Goal: Task Accomplishment & Management: Manage account settings

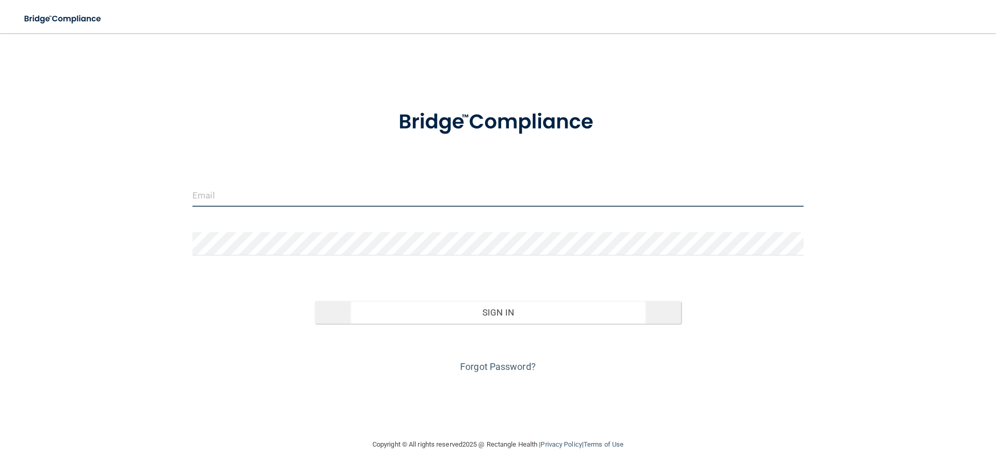
type input "[EMAIL_ADDRESS][DOMAIN_NAME]"
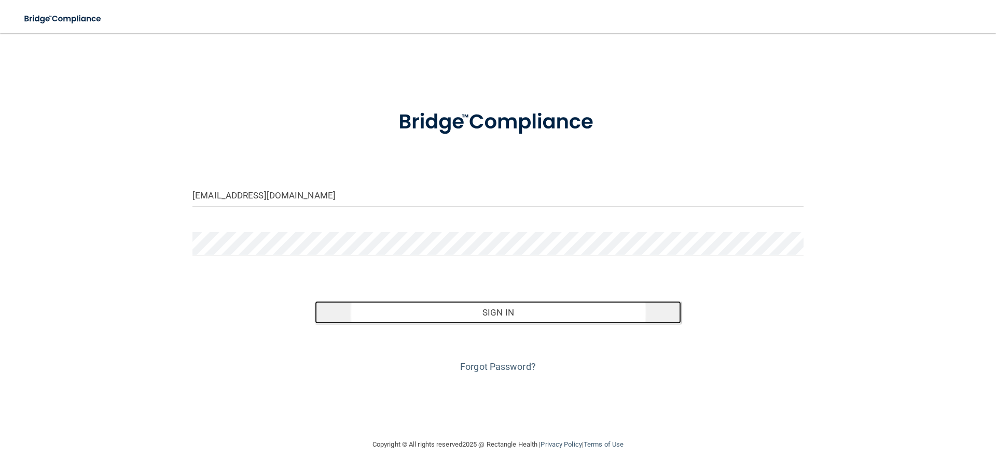
click at [484, 319] on button "Sign In" at bounding box center [498, 312] width 367 height 23
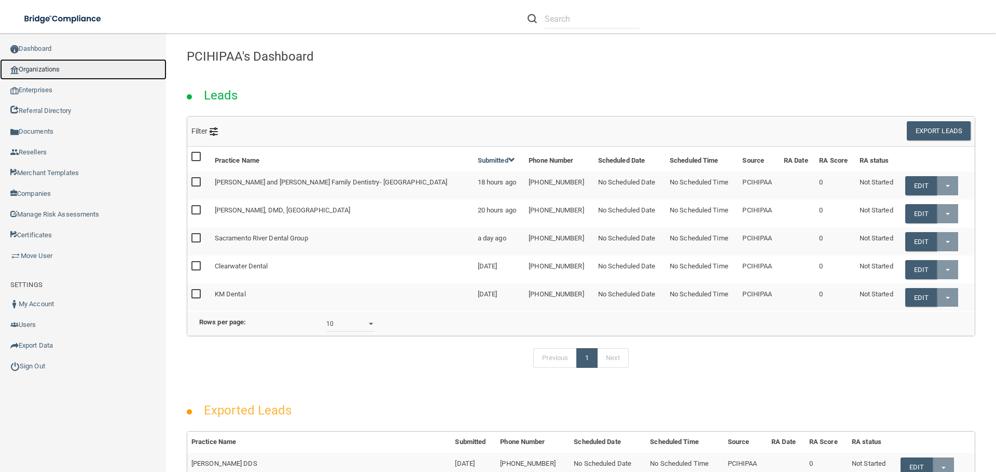
click at [47, 68] on link "Organizations" at bounding box center [83, 69] width 166 height 21
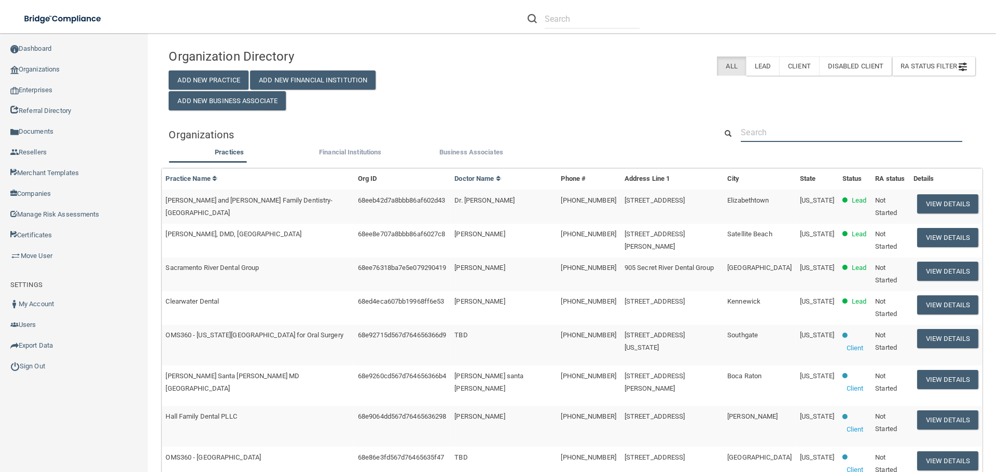
click at [768, 132] on input "text" at bounding box center [851, 132] width 221 height 19
paste input "Summit Consulting For Post Acute Care LLC"
type input "Summit Consulting For Post Acute Care LLC"
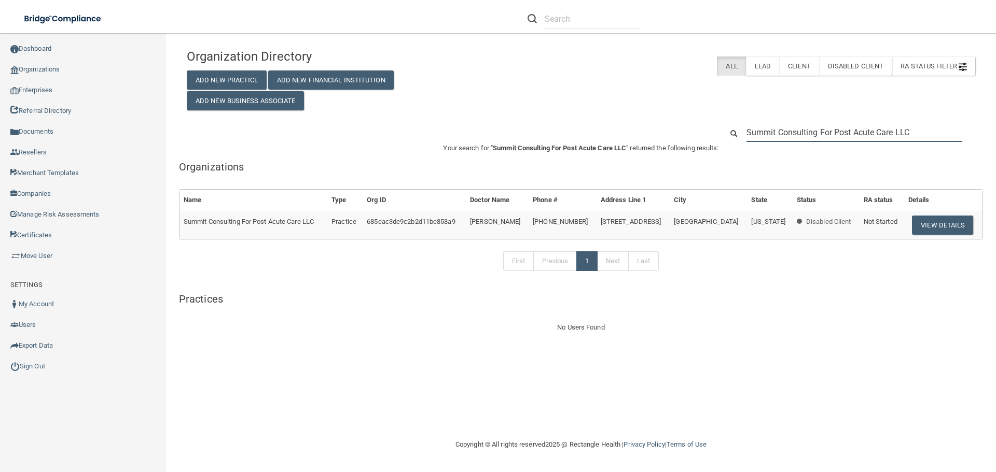
drag, startPoint x: 917, startPoint y: 136, endPoint x: 736, endPoint y: 125, distance: 181.3
click at [736, 125] on div "Summit Consulting For Post Acute Care LLC" at bounding box center [849, 132] width 268 height 19
paste input "Cottonwood Dental"
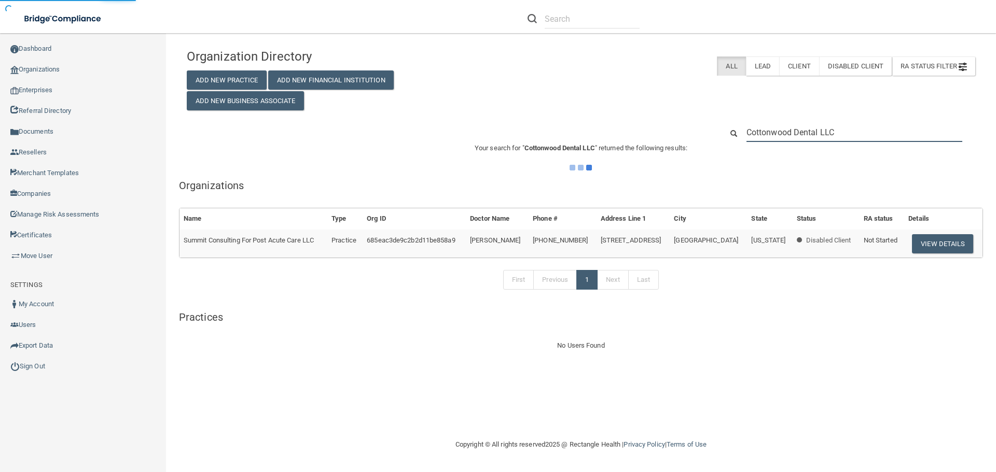
type input "Cottonwood Dental LLC"
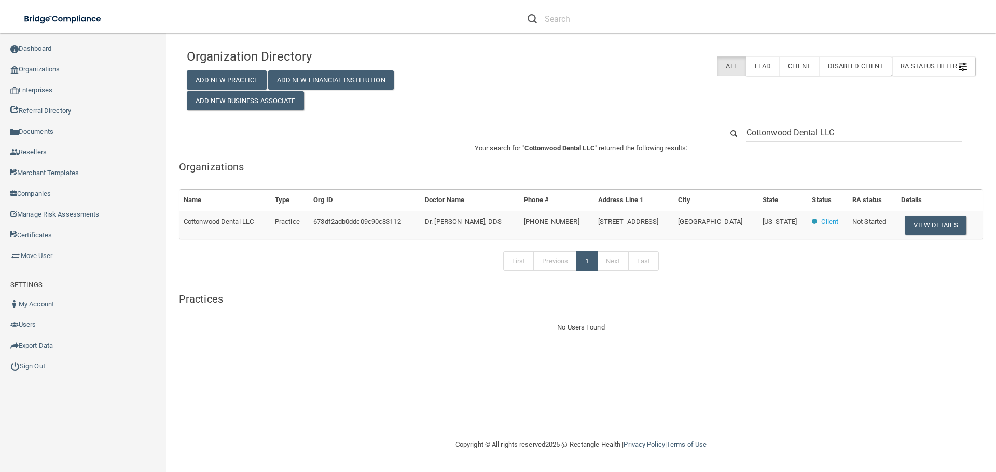
click at [915, 410] on div "Organization Directory Add New Practice Add New Financial Institution Add New B…" at bounding box center [581, 236] width 788 height 385
click at [908, 228] on button "View Details" at bounding box center [935, 225] width 61 height 19
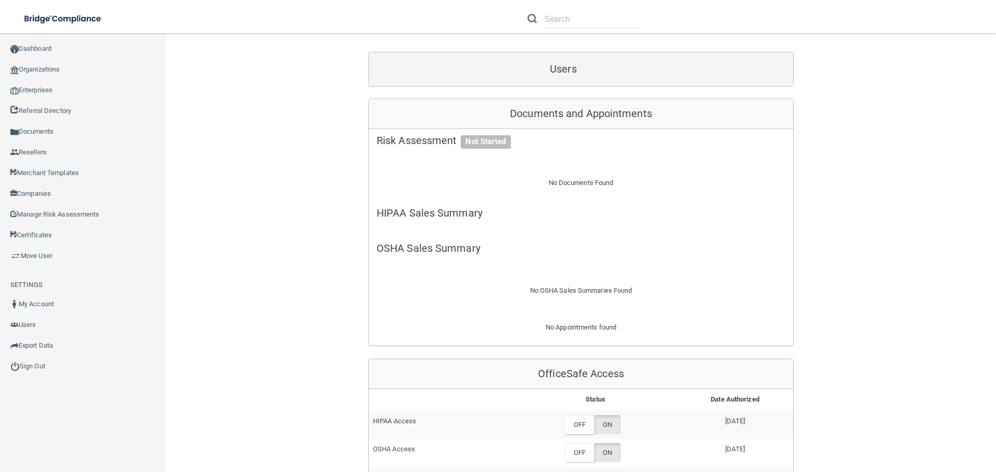
scroll to position [311, 0]
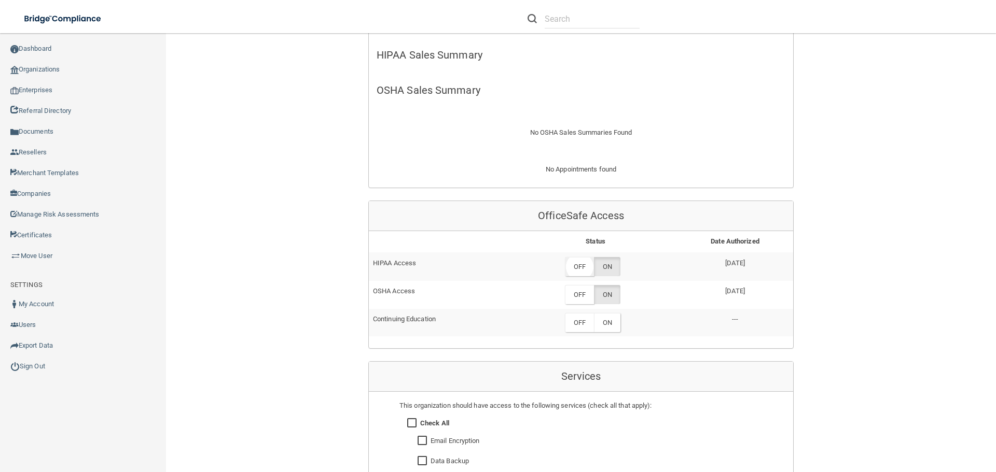
click at [581, 270] on label "OFF" at bounding box center [579, 266] width 29 height 19
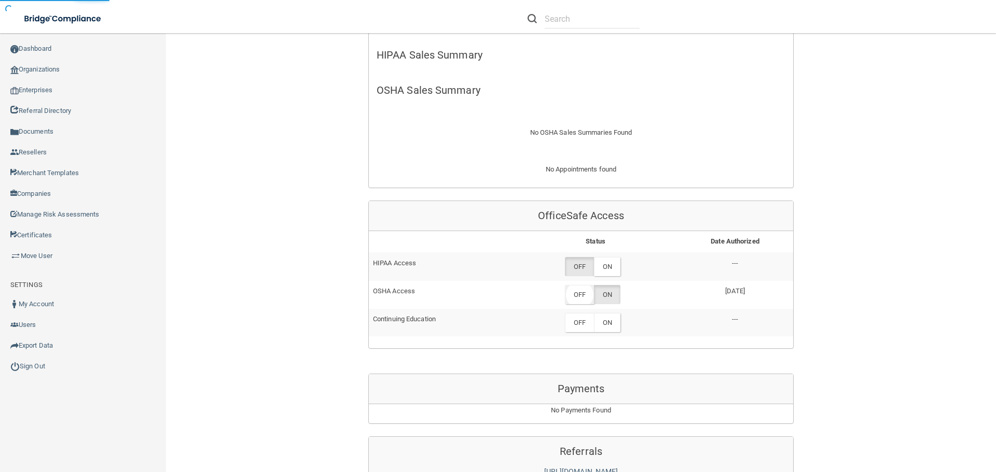
click at [579, 295] on label "OFF" at bounding box center [579, 294] width 29 height 19
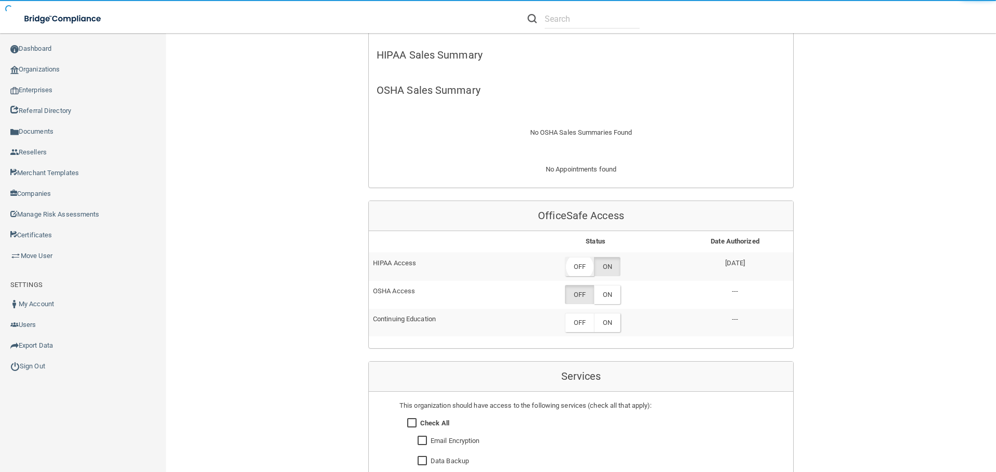
click at [574, 270] on label "OFF" at bounding box center [579, 266] width 29 height 19
